Goal: Task Accomplishment & Management: Manage account settings

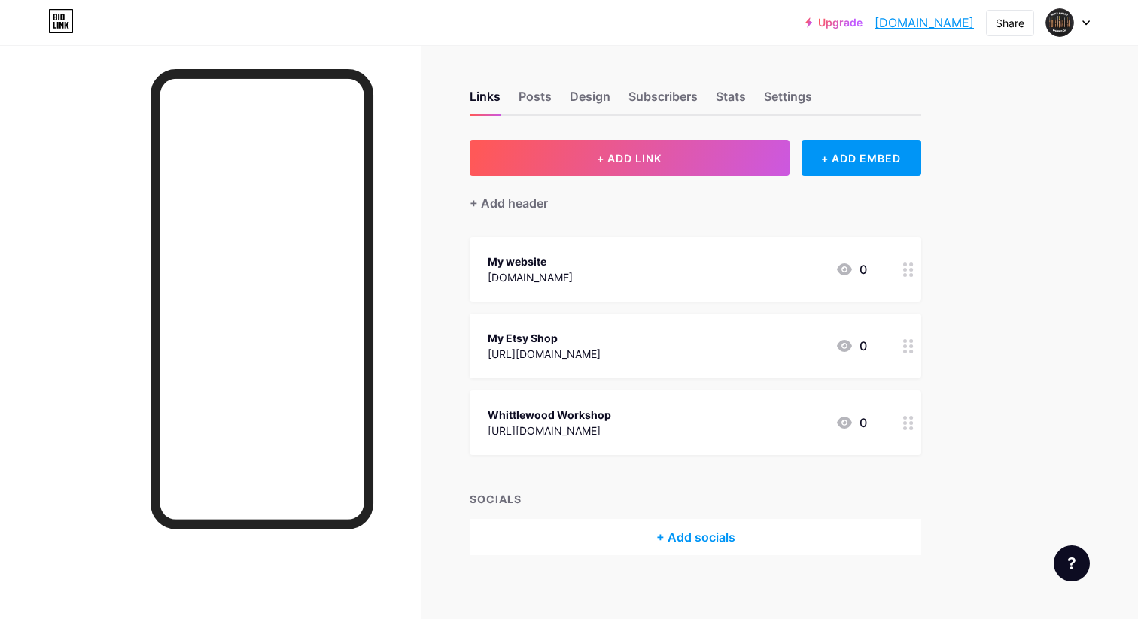
click at [717, 274] on div "My website [DOMAIN_NAME] 0" at bounding box center [677, 269] width 379 height 35
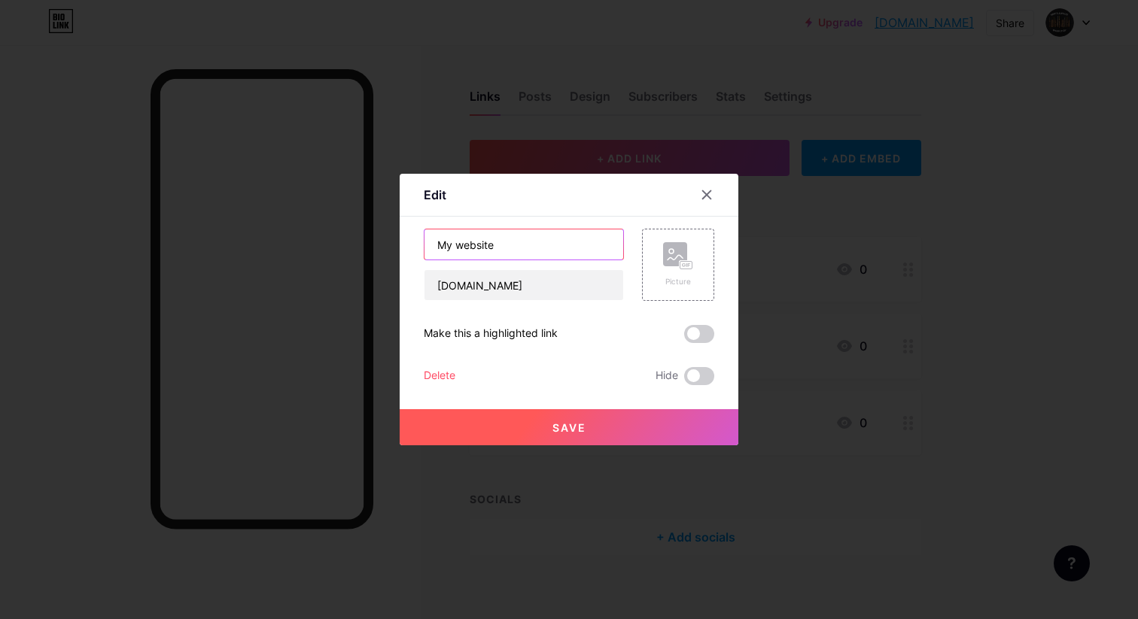
click at [453, 246] on input "My website" at bounding box center [523, 244] width 199 height 30
type input "Shop from my website"
click at [640, 419] on button "Save" at bounding box center [569, 427] width 339 height 36
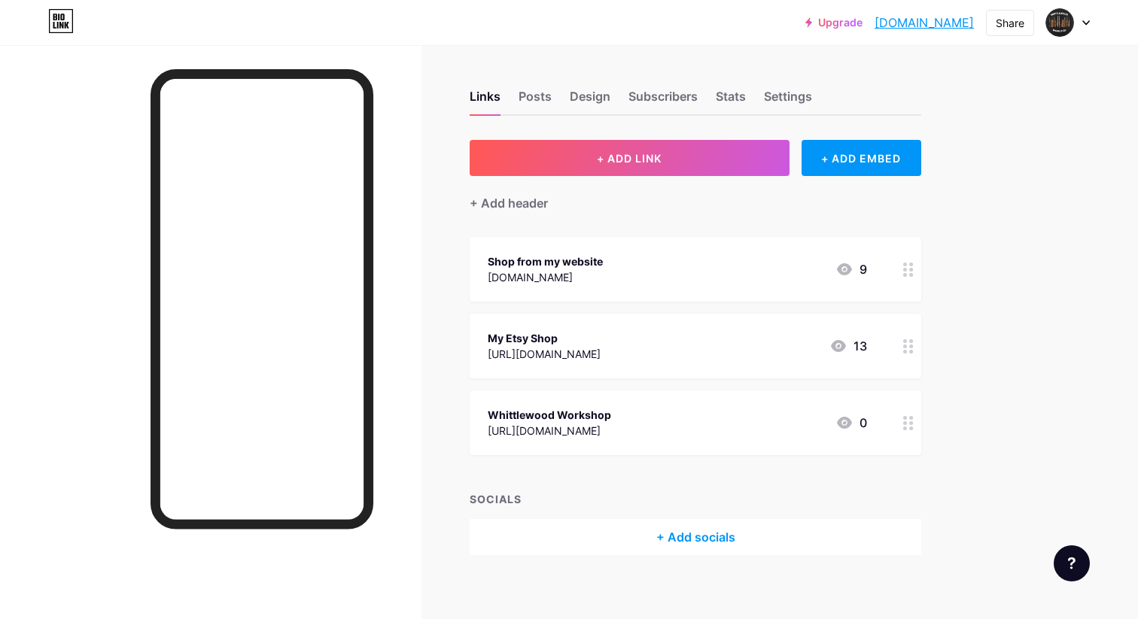
click at [578, 354] on div "[URL][DOMAIN_NAME]" at bounding box center [544, 354] width 113 height 16
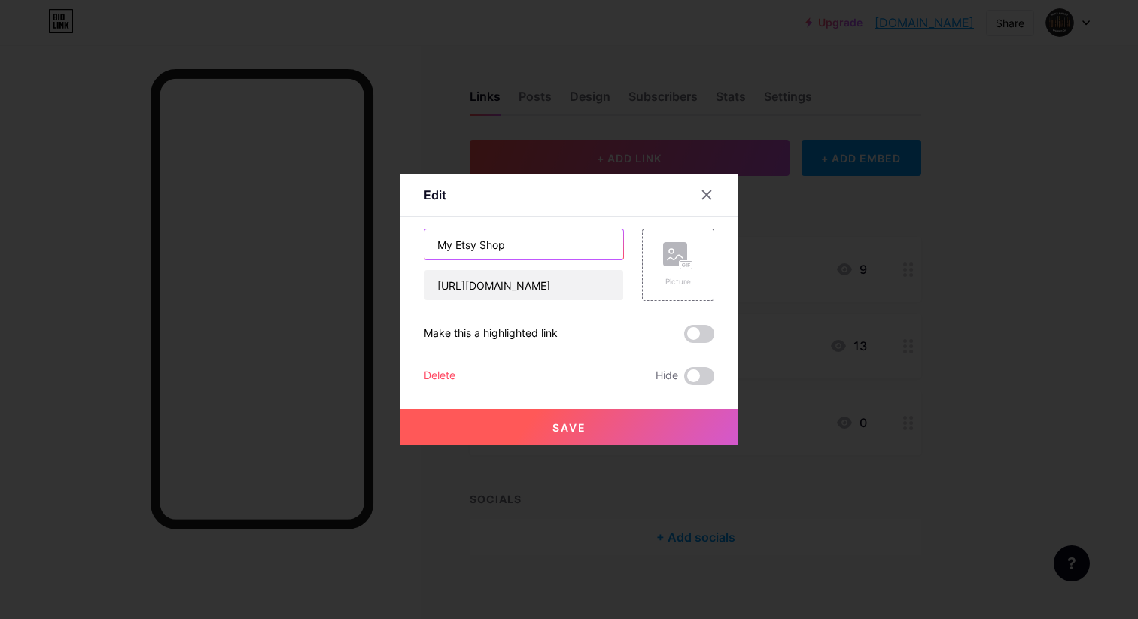
click at [430, 243] on input "My Etsy Shop" at bounding box center [523, 244] width 199 height 30
type input "Shop from my Etsy Shop"
click at [598, 420] on button "Save" at bounding box center [569, 427] width 339 height 36
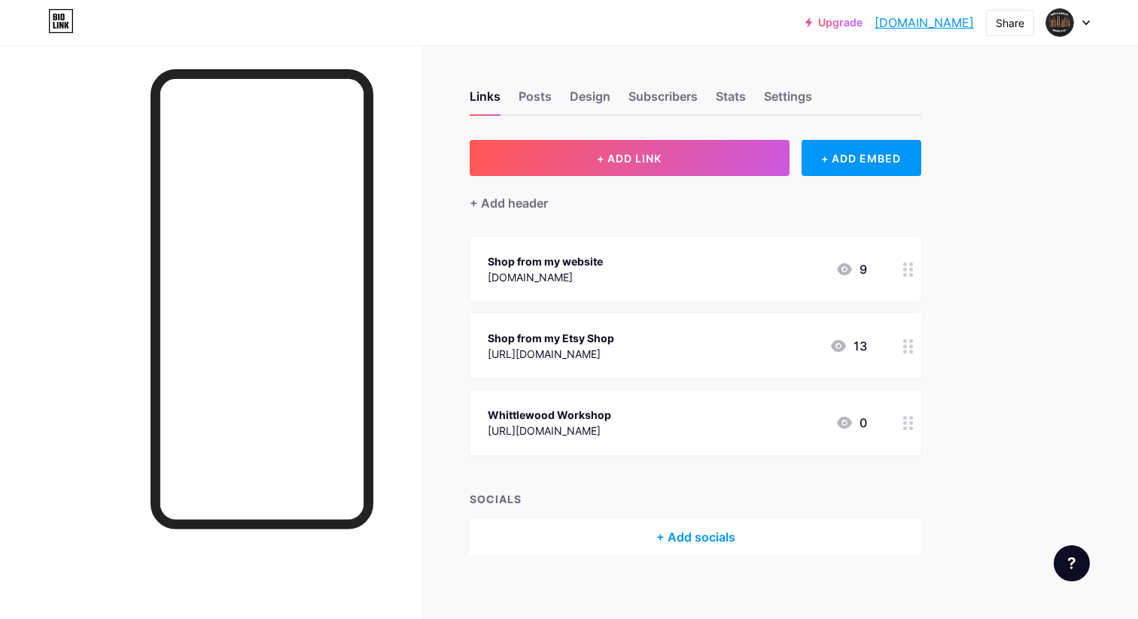
click at [760, 276] on div "Shop from my website [DOMAIN_NAME] 9" at bounding box center [677, 269] width 379 height 35
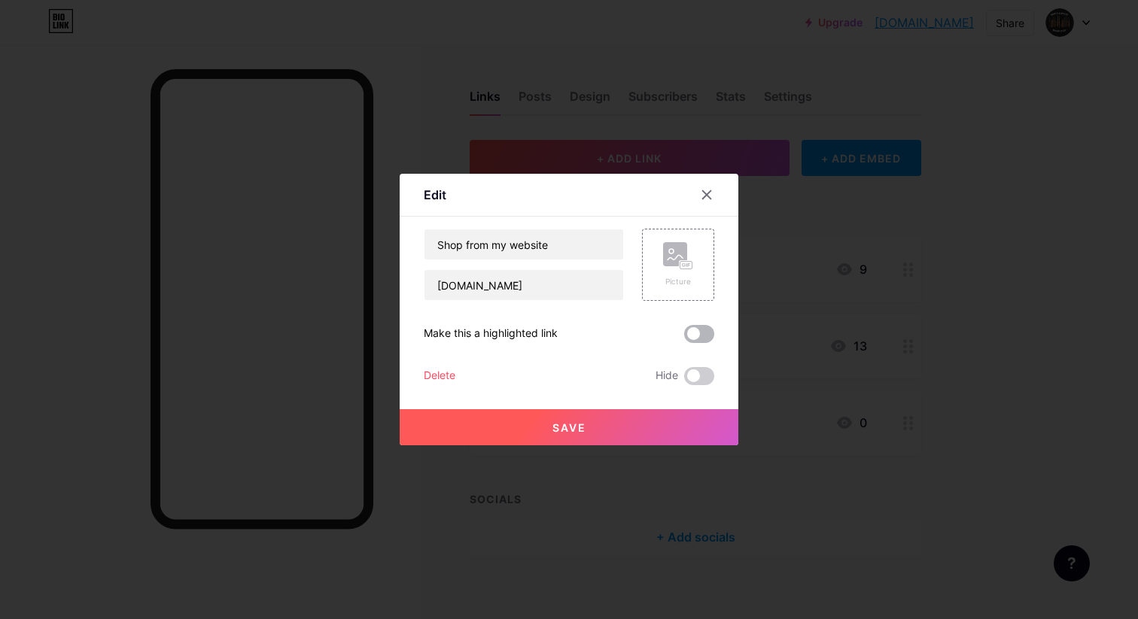
click at [694, 333] on span at bounding box center [699, 334] width 30 height 18
click at [684, 338] on input "checkbox" at bounding box center [684, 338] width 0 height 0
click at [691, 426] on button "Save" at bounding box center [569, 427] width 339 height 36
